Goal: Book appointment/travel/reservation

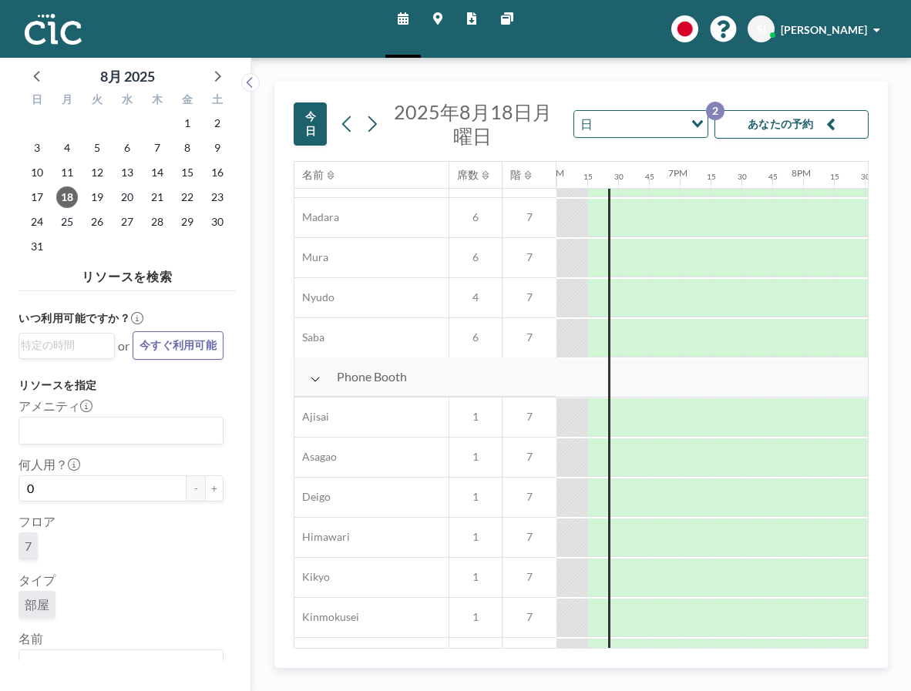
scroll to position [271, 2219]
click at [370, 120] on icon at bounding box center [371, 123] width 15 height 23
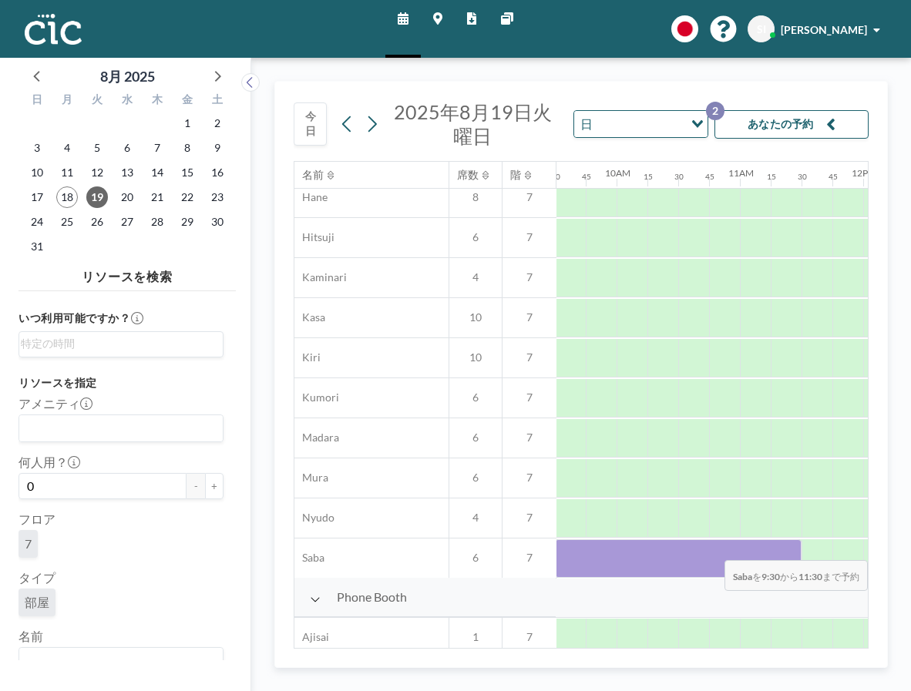
scroll to position [50, 1180]
drag, startPoint x: 769, startPoint y: 559, endPoint x: 793, endPoint y: 549, distance: 26.2
click at [781, 549] on div at bounding box center [671, 558] width 247 height 39
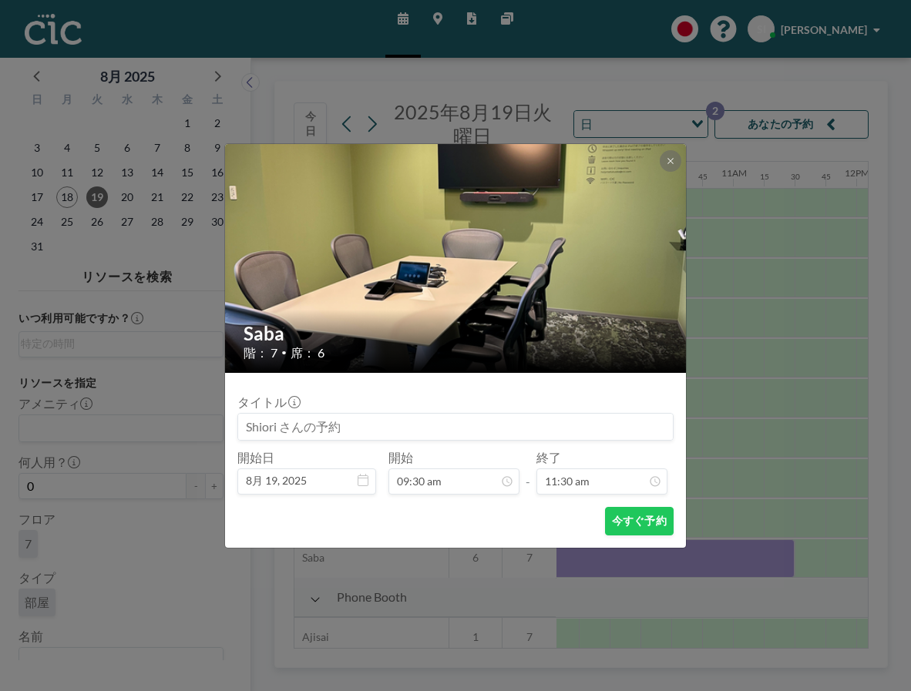
scroll to position [1042, 0]
click at [649, 528] on button "今すぐ予約" at bounding box center [639, 521] width 69 height 29
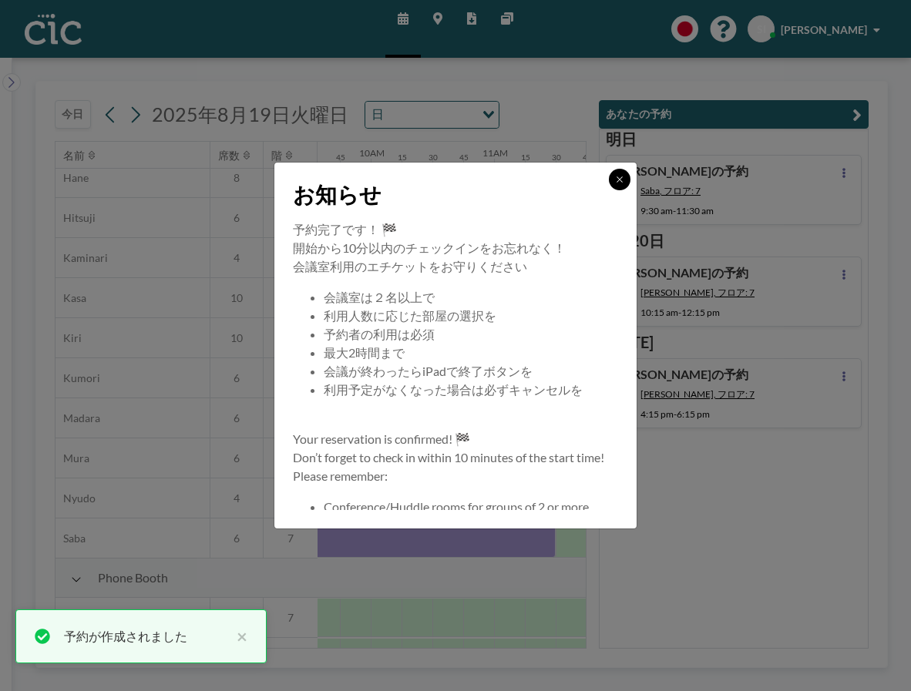
click at [618, 179] on icon at bounding box center [619, 179] width 9 height 9
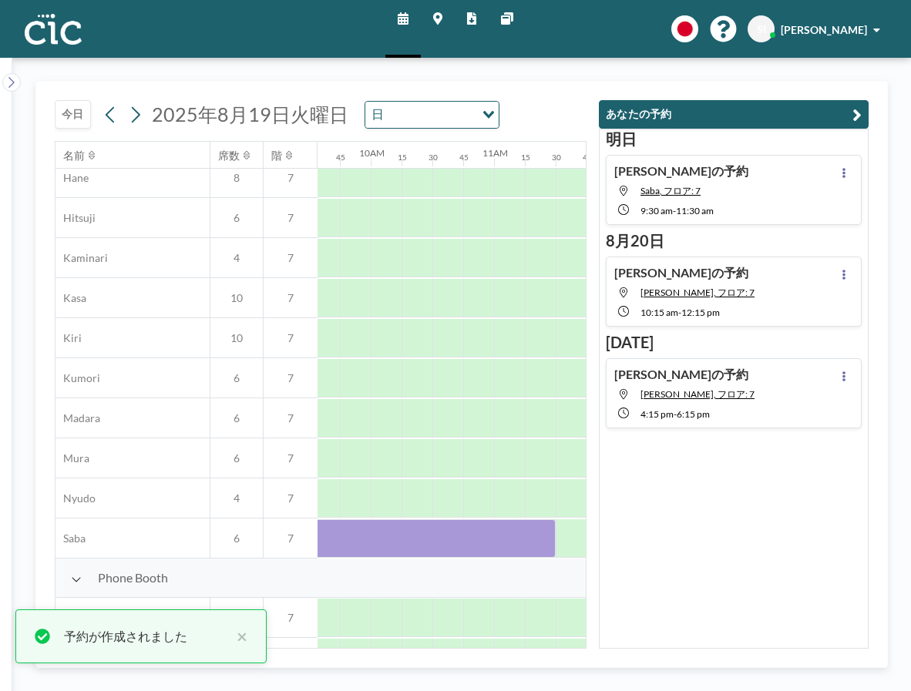
click at [750, 186] on div "[PERSON_NAME]の予約 Saba, フロア: 7 9:30 AM - 11:30 AM" at bounding box center [734, 190] width 256 height 70
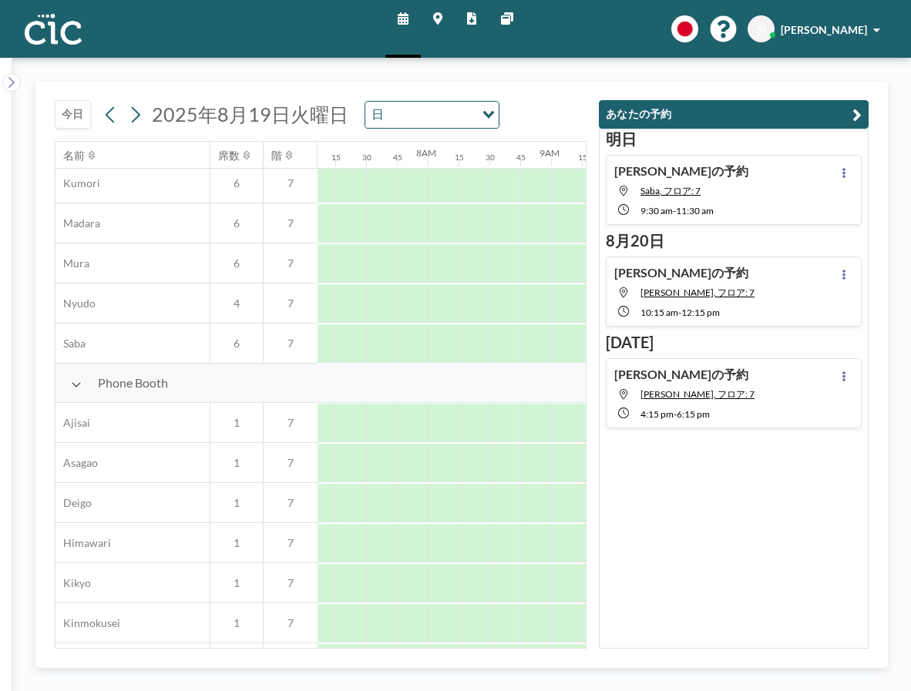
scroll to position [319, 1140]
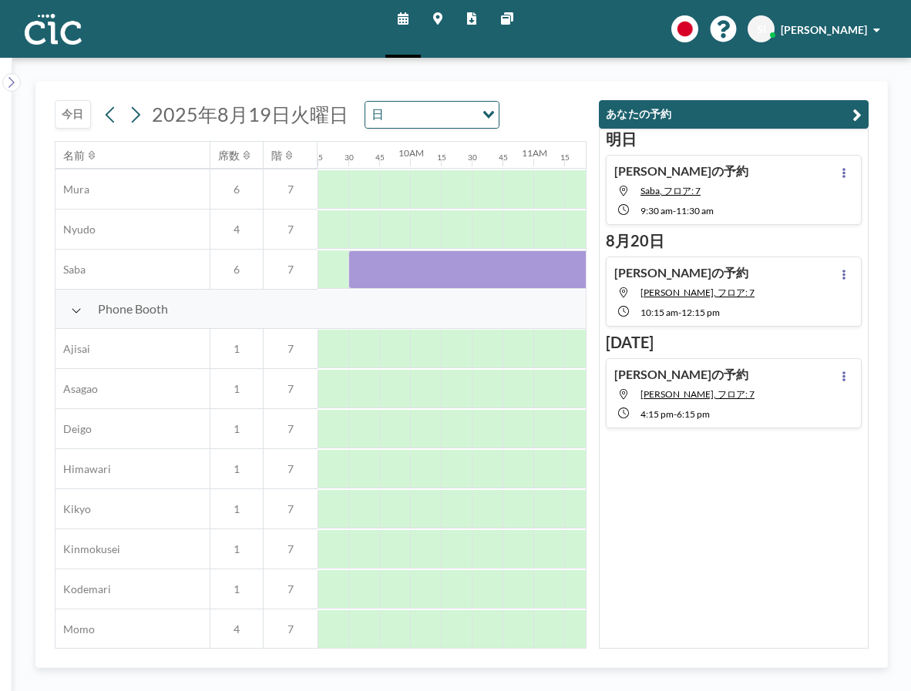
click at [717, 193] on div "[PERSON_NAME]の予約 Saba, フロア: 7 9:30 AM - 11:30 AM" at bounding box center [734, 190] width 256 height 70
click at [440, 282] on div at bounding box center [471, 269] width 247 height 39
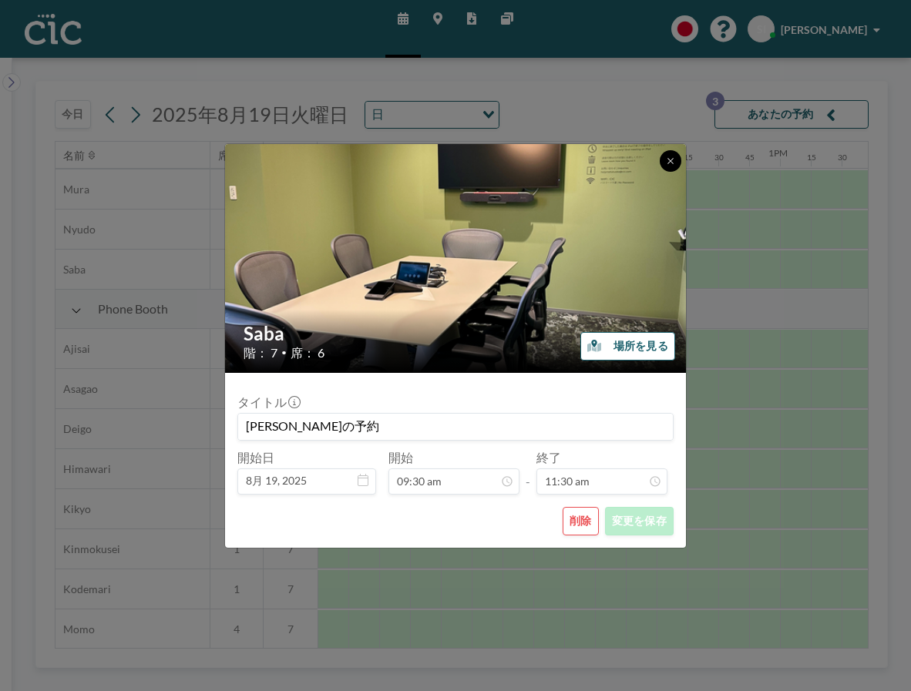
click at [668, 163] on icon at bounding box center [670, 160] width 9 height 9
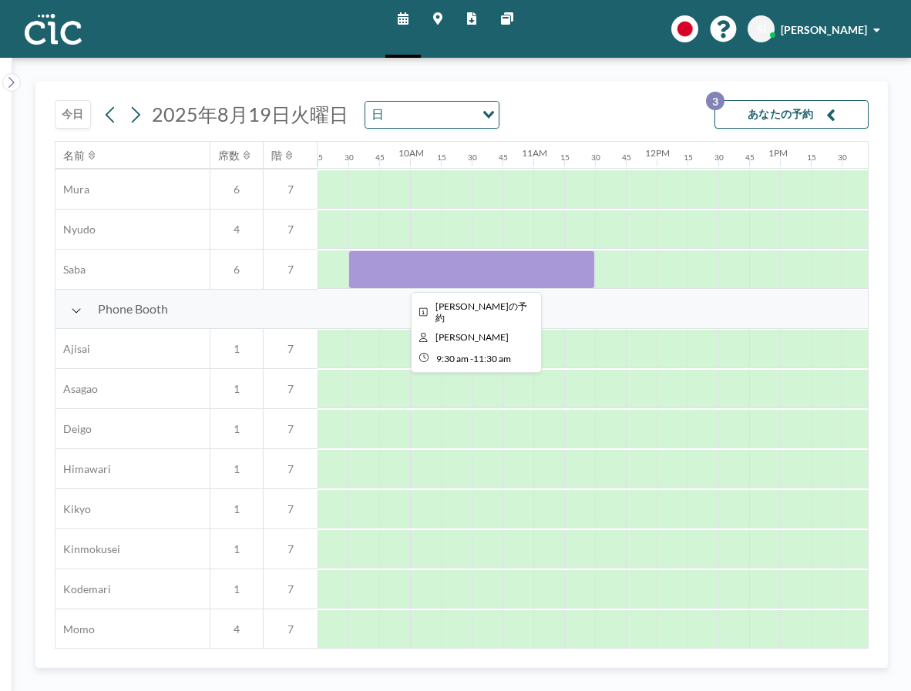
click at [475, 253] on div at bounding box center [471, 269] width 247 height 39
